Goal: Task Accomplishment & Management: Complete application form

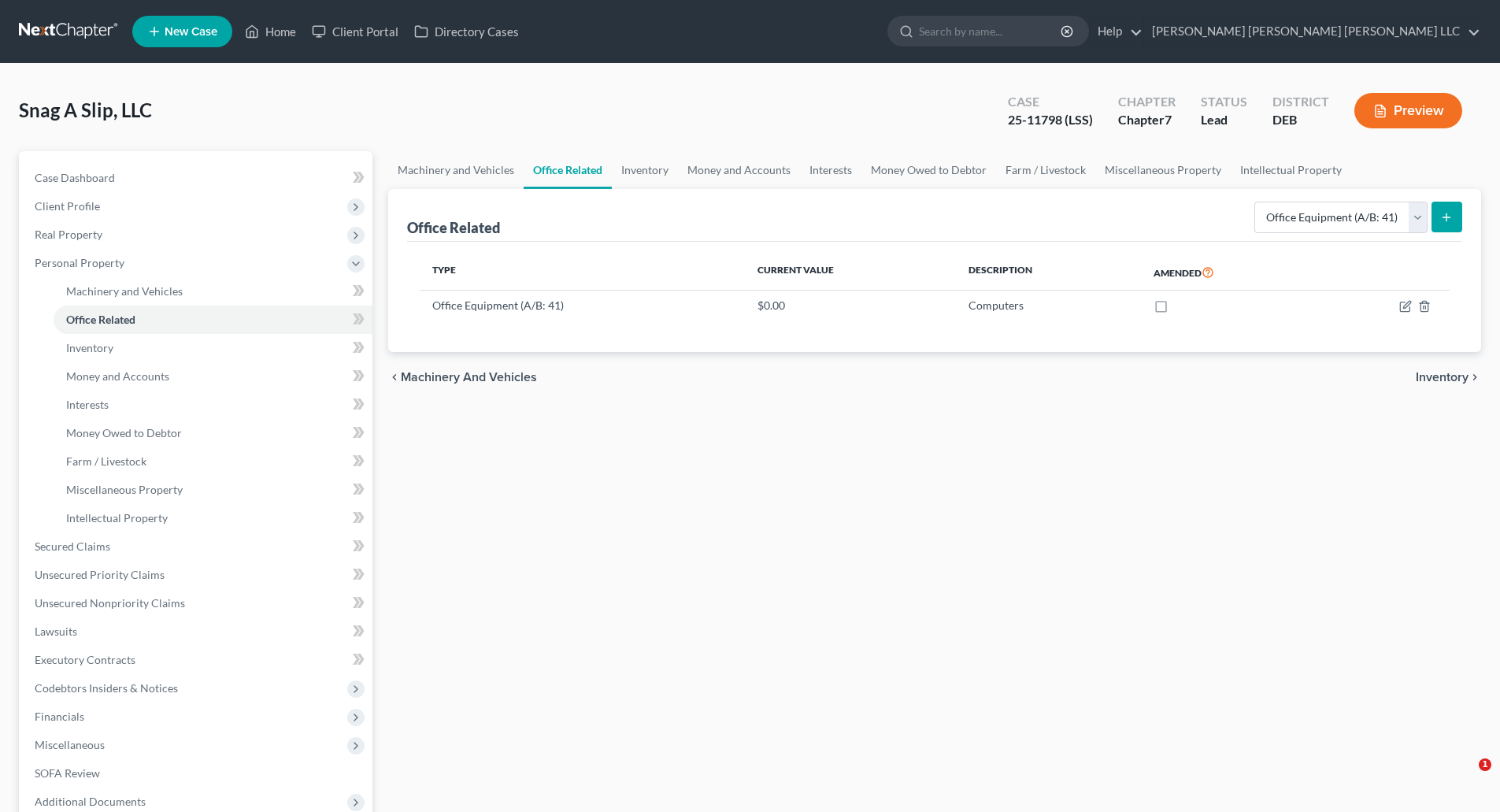
select select "equipment"
click at [122, 516] on span "Intellectual Property" at bounding box center [117, 517] width 102 height 14
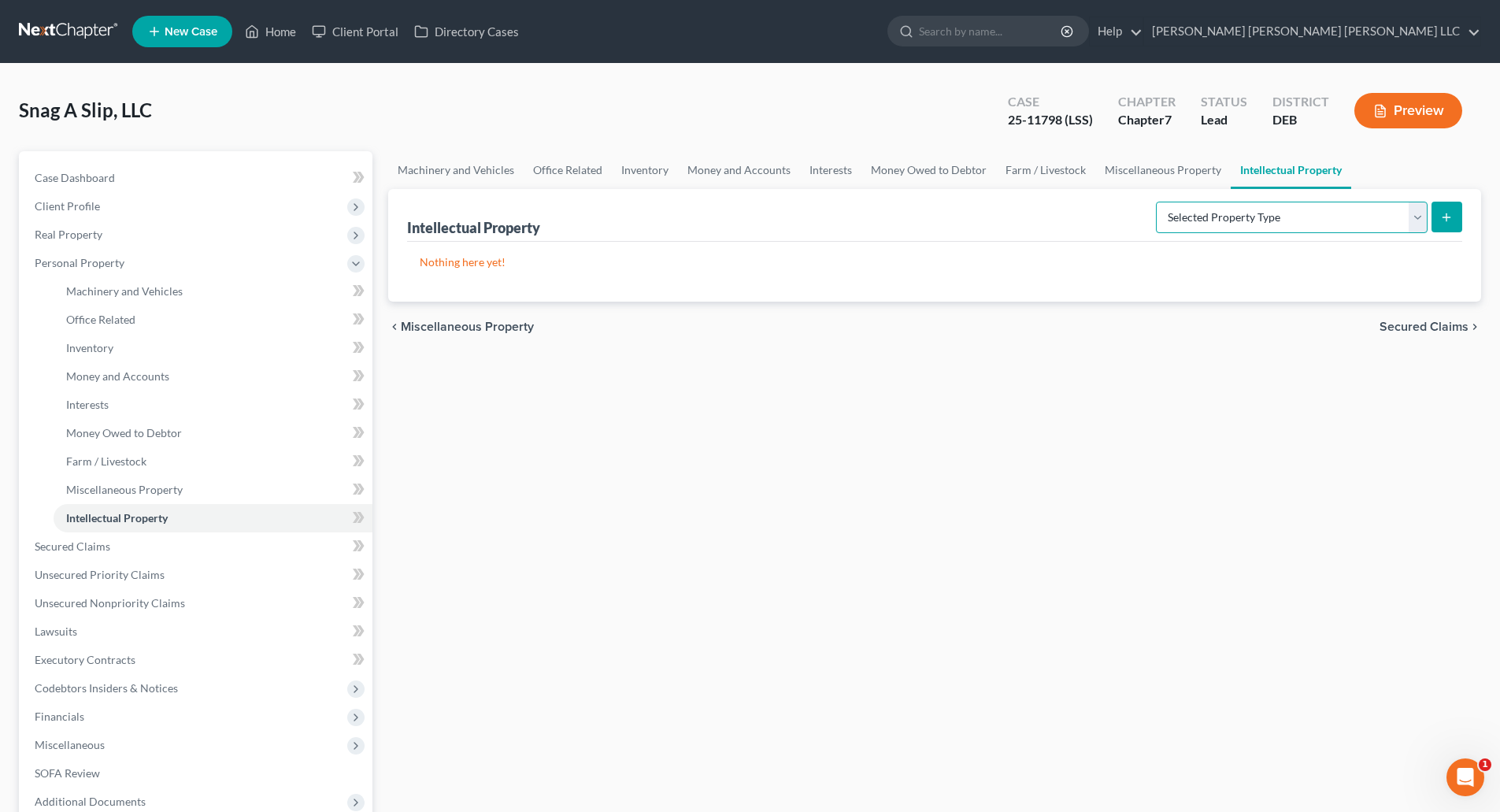
click at [1418, 214] on select "Selected Property Type Customer Lists (A/B: 63) Goodwill (A/B: 65) Internet Dom…" at bounding box center [1291, 217] width 271 height 32
select select "internet_domains_websites"
click at [1157, 201] on select "Selected Property Type Customer Lists (A/B: 63) Goodwill (A/B: 65) Internet Dom…" at bounding box center [1291, 217] width 271 height 32
click at [1448, 217] on line "submit" at bounding box center [1446, 217] width 7 height 0
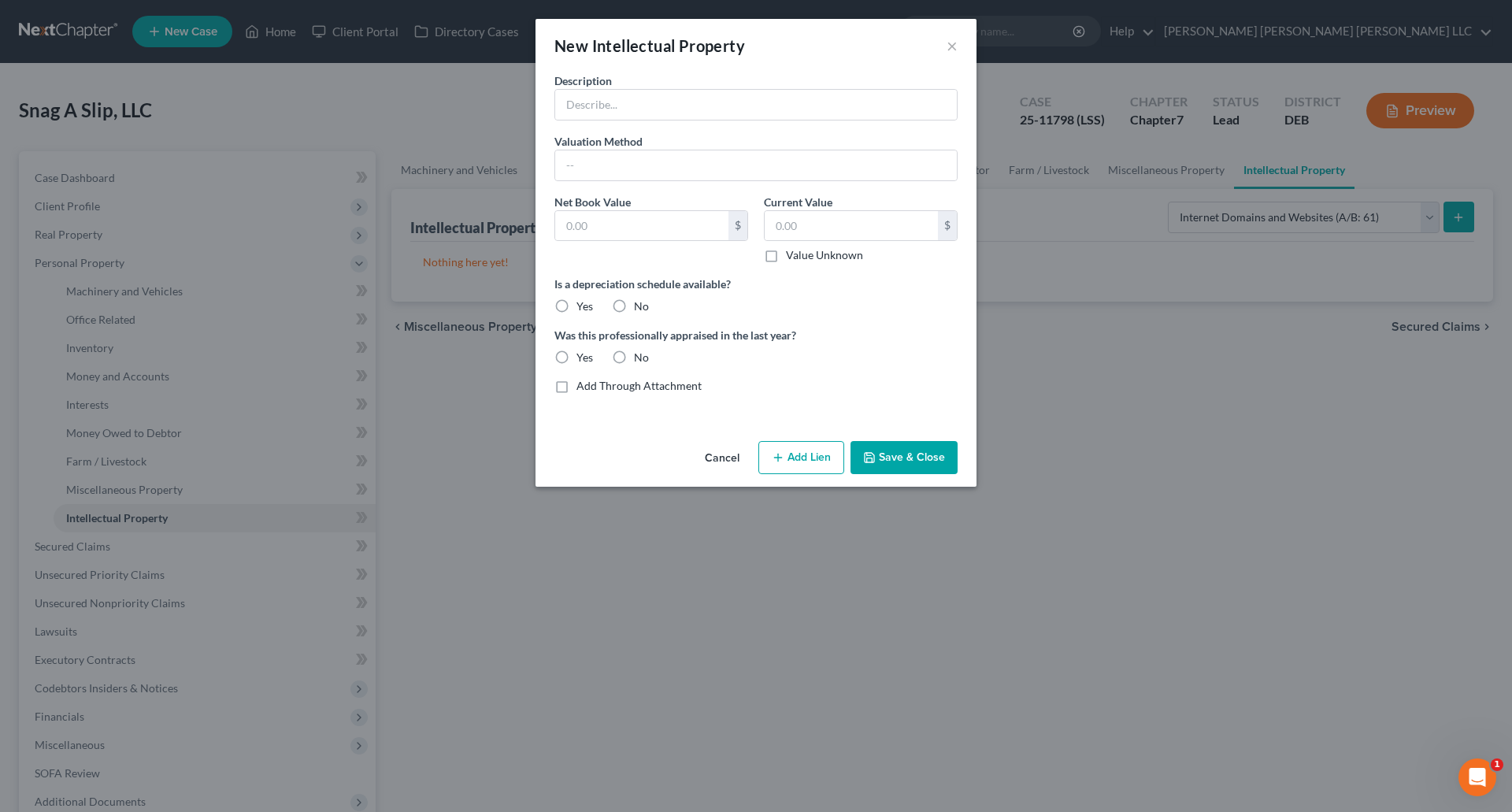
click at [576, 386] on label "Add Through Attachment" at bounding box center [639, 385] width 125 height 15
click at [583, 386] on input "Add Through Attachment" at bounding box center [587, 382] width 10 height 10
checkbox input "true"
type input "See Schedule A/B Part 10, Question 61 Attachment"
click at [927, 456] on button "Save & Close" at bounding box center [904, 457] width 107 height 33
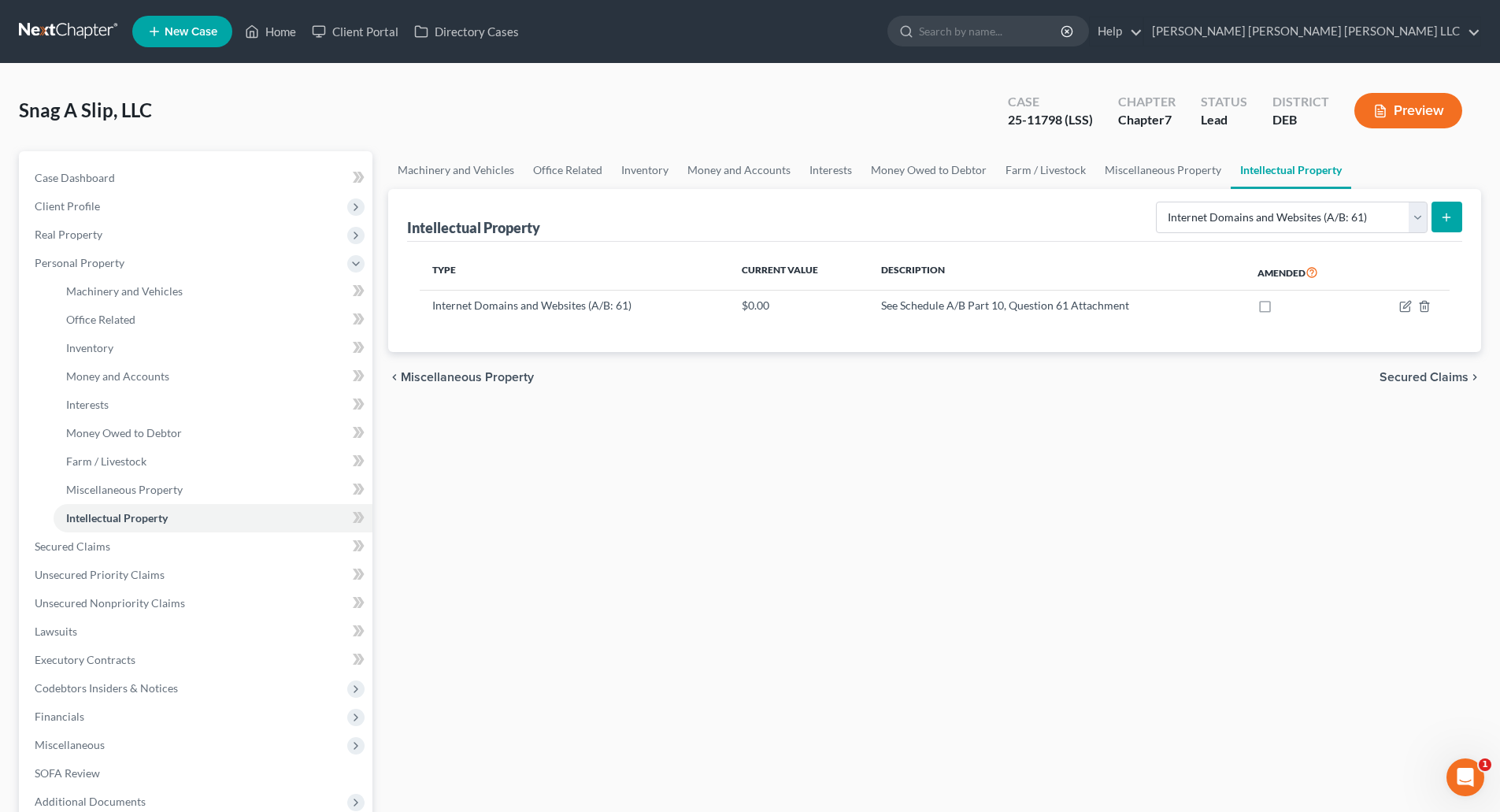
click at [970, 627] on div "Machinery and Vehicles Office Related Inventory Money and Accounts Interests Mo…" at bounding box center [935, 535] width 1109 height 768
